Goal: Check status: Verify the current state of an ongoing process or item

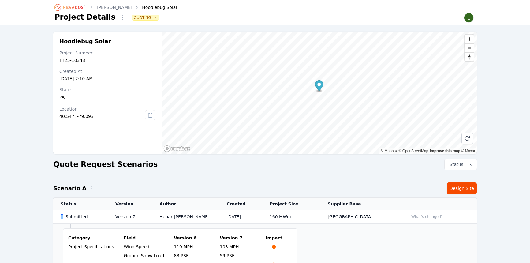
scroll to position [318, 0]
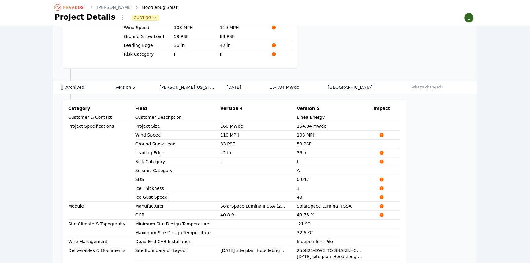
click at [478, 114] on div "Hoodlebug Solar Project Number TT25-10343 Created At [DATE] 7:10 AM State [US_S…" at bounding box center [265, 39] width 441 height 651
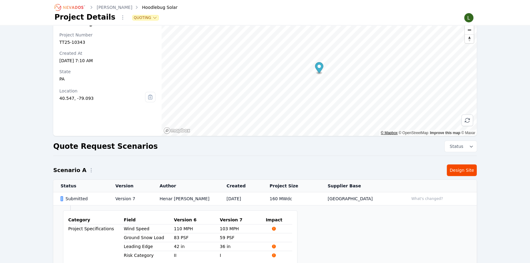
scroll to position [12, 0]
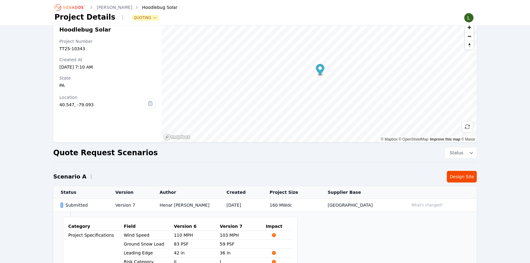
click at [114, 7] on link "[PERSON_NAME]" at bounding box center [115, 7] width 36 height 6
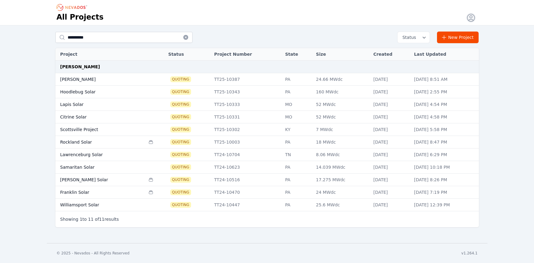
type input "**********"
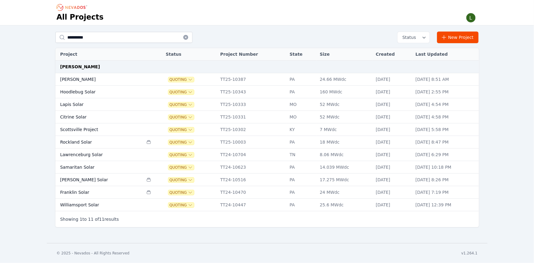
click at [93, 92] on td "Hoodlebug Solar" at bounding box center [99, 92] width 88 height 13
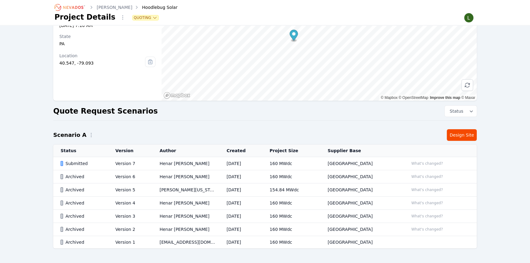
scroll to position [55, 0]
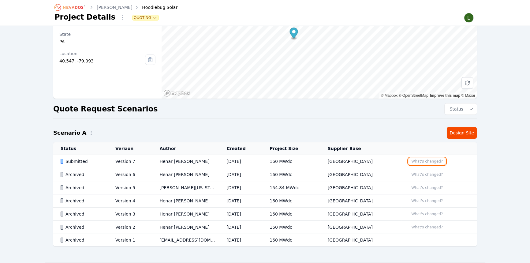
click at [414, 163] on button "What's changed?" at bounding box center [427, 161] width 37 height 7
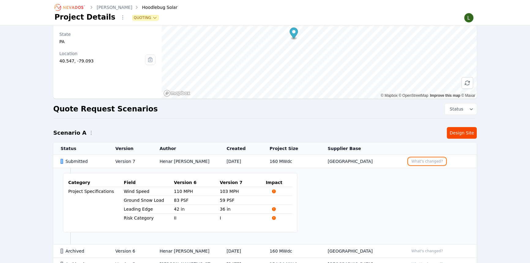
scroll to position [83, 0]
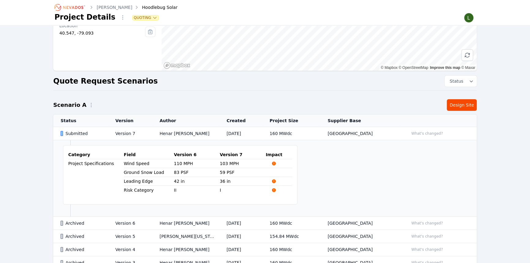
click at [348, 171] on td "Category Field Version 6 Version 7 Impact Project Specifications Wind Speed 110…" at bounding box center [265, 178] width 424 height 77
click at [115, 131] on td "Version 7" at bounding box center [130, 133] width 44 height 13
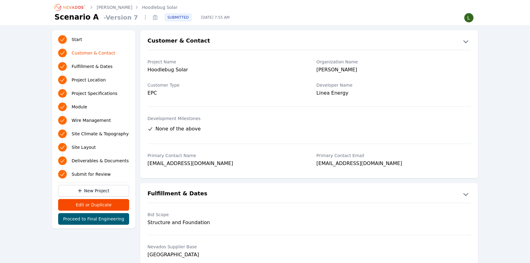
click at [150, 18] on icon at bounding box center [155, 18] width 10 height 10
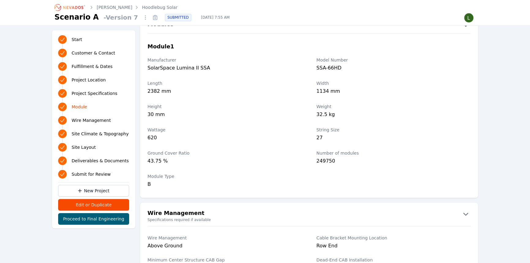
scroll to position [695, 0]
